Goal: Obtain resource: Download file/media

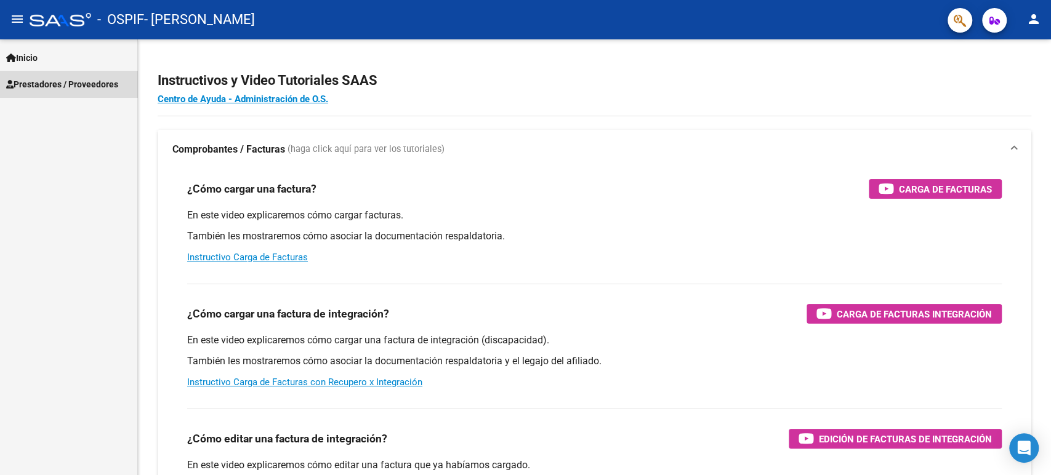
click at [81, 73] on link "Prestadores / Proveedores" at bounding box center [68, 84] width 137 height 26
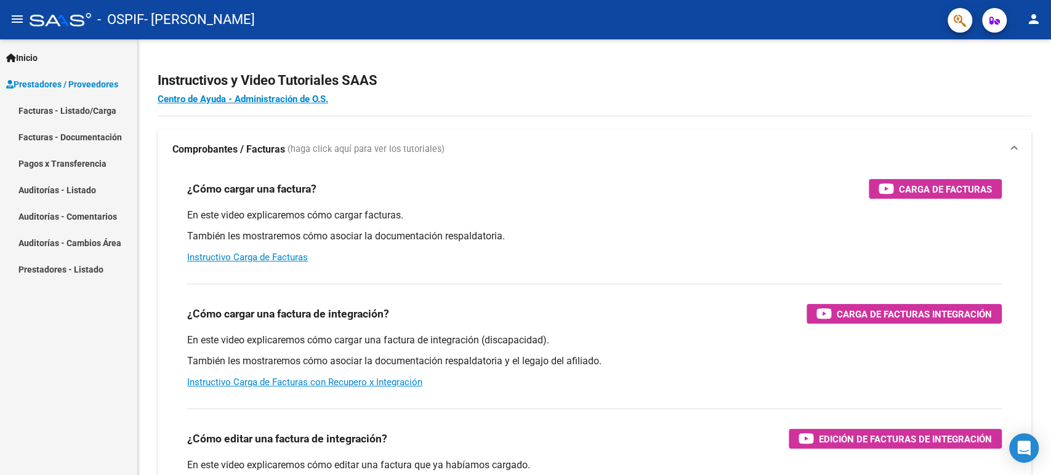
click at [81, 101] on link "Facturas - Listado/Carga" at bounding box center [68, 110] width 137 height 26
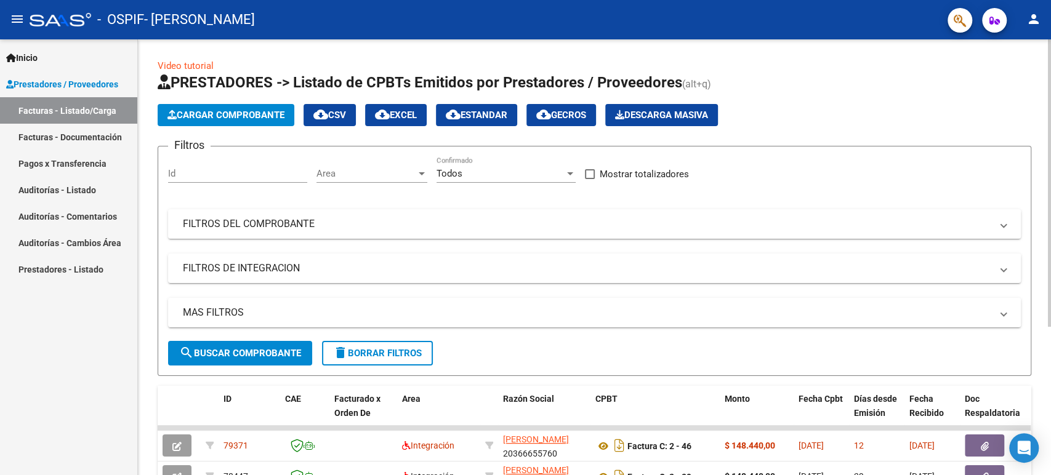
click at [1048, 131] on div at bounding box center [1049, 182] width 3 height 287
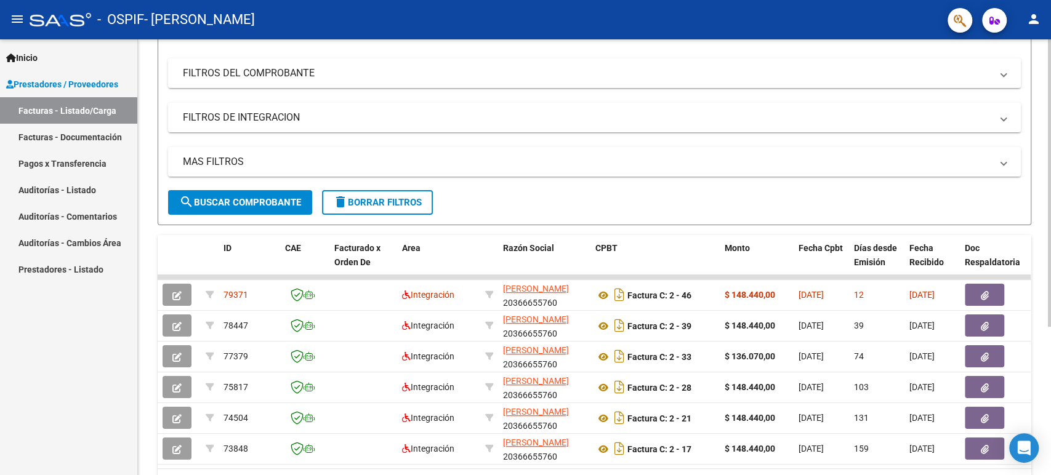
scroll to position [172, 0]
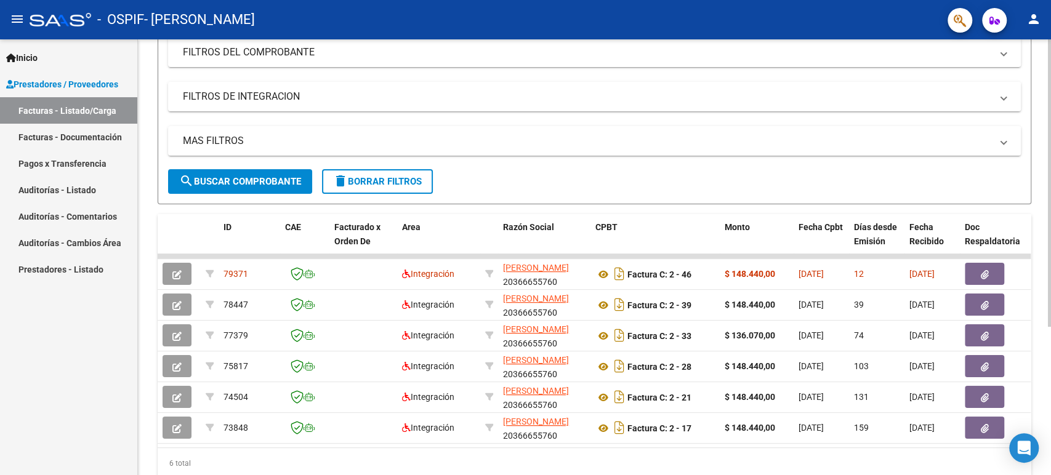
click at [1032, 323] on div "Video tutorial PRESTADORES -> Listado de CPBTs Emitidos por Prestadores / Prove…" at bounding box center [596, 193] width 916 height 651
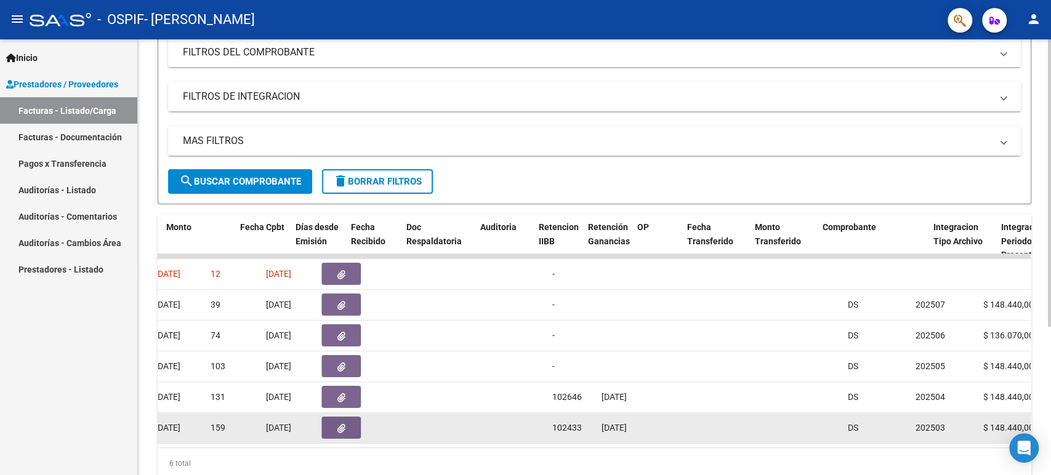
scroll to position [0, 558]
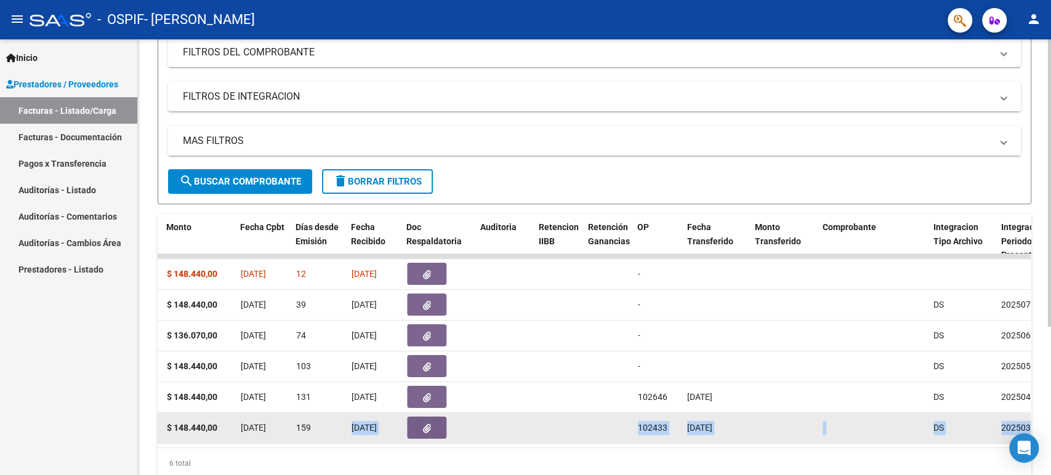
drag, startPoint x: 430, startPoint y: 446, endPoint x: 349, endPoint y: 436, distance: 81.3
click at [349, 436] on datatable-body "79371 Integración [PERSON_NAME] 20366655760 Factura C: 2 - 46 $ 148.440,00 [DAT…" at bounding box center [594, 351] width 873 height 194
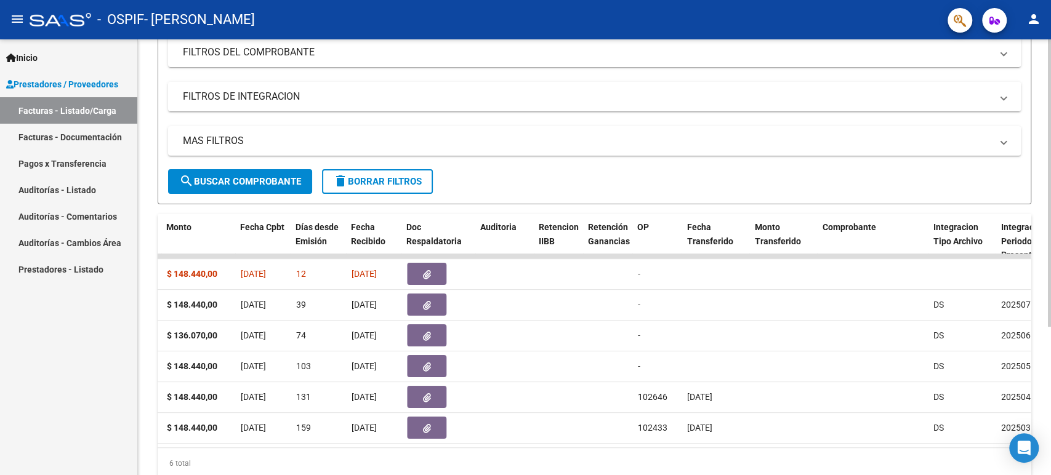
drag, startPoint x: 361, startPoint y: 446, endPoint x: 335, endPoint y: 447, distance: 25.9
click at [335, 447] on datatable-body "79371 Integración [PERSON_NAME] 20366655760 Factura C: 2 - 46 $ 148.440,00 [DAT…" at bounding box center [594, 351] width 873 height 194
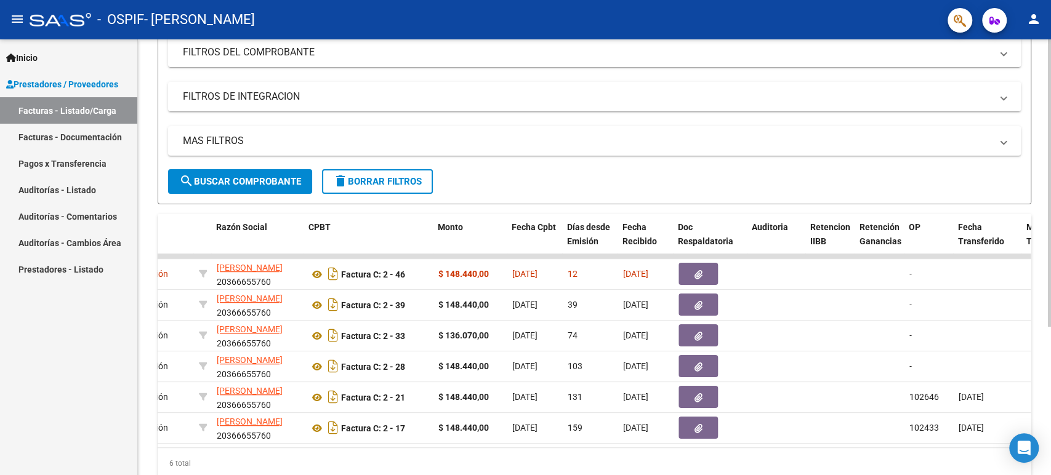
scroll to position [0, 283]
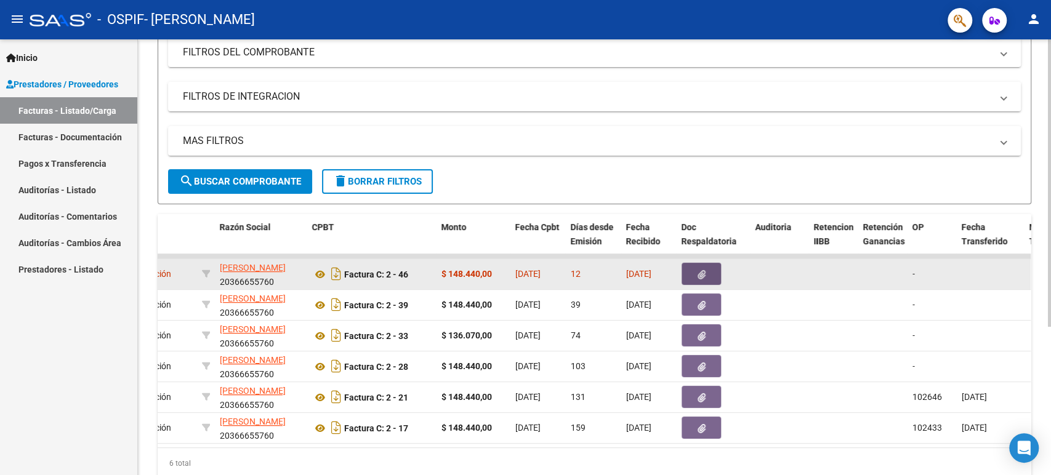
click at [704, 278] on icon "button" at bounding box center [701, 274] width 8 height 9
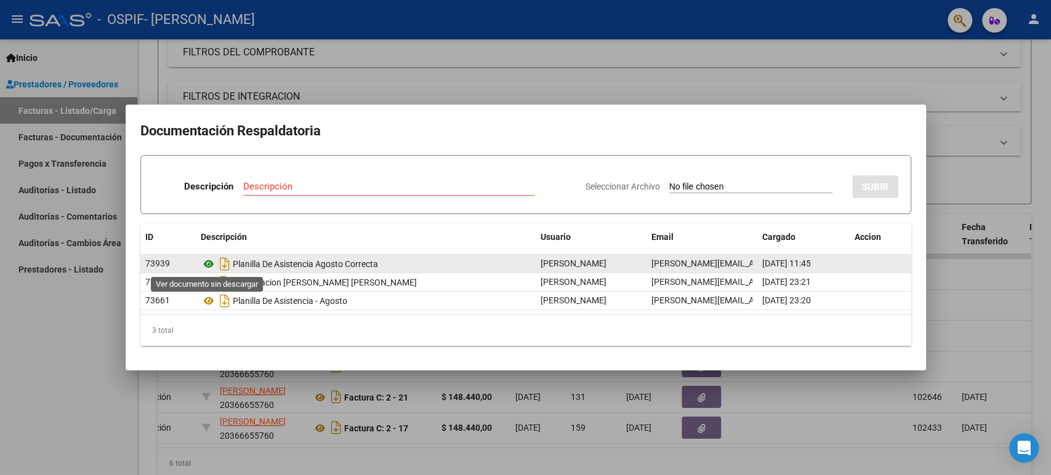
click at [211, 261] on icon at bounding box center [209, 264] width 16 height 15
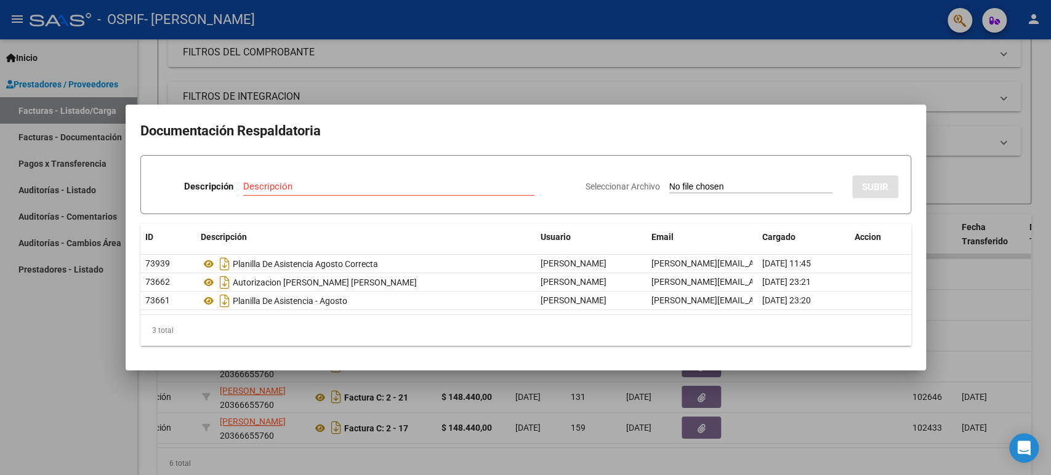
click at [0, 425] on div at bounding box center [525, 237] width 1051 height 475
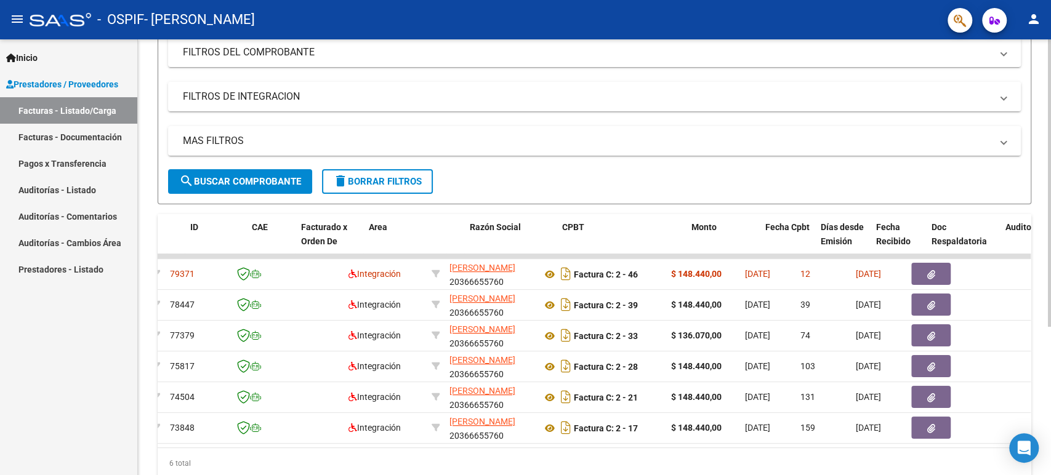
scroll to position [0, 0]
